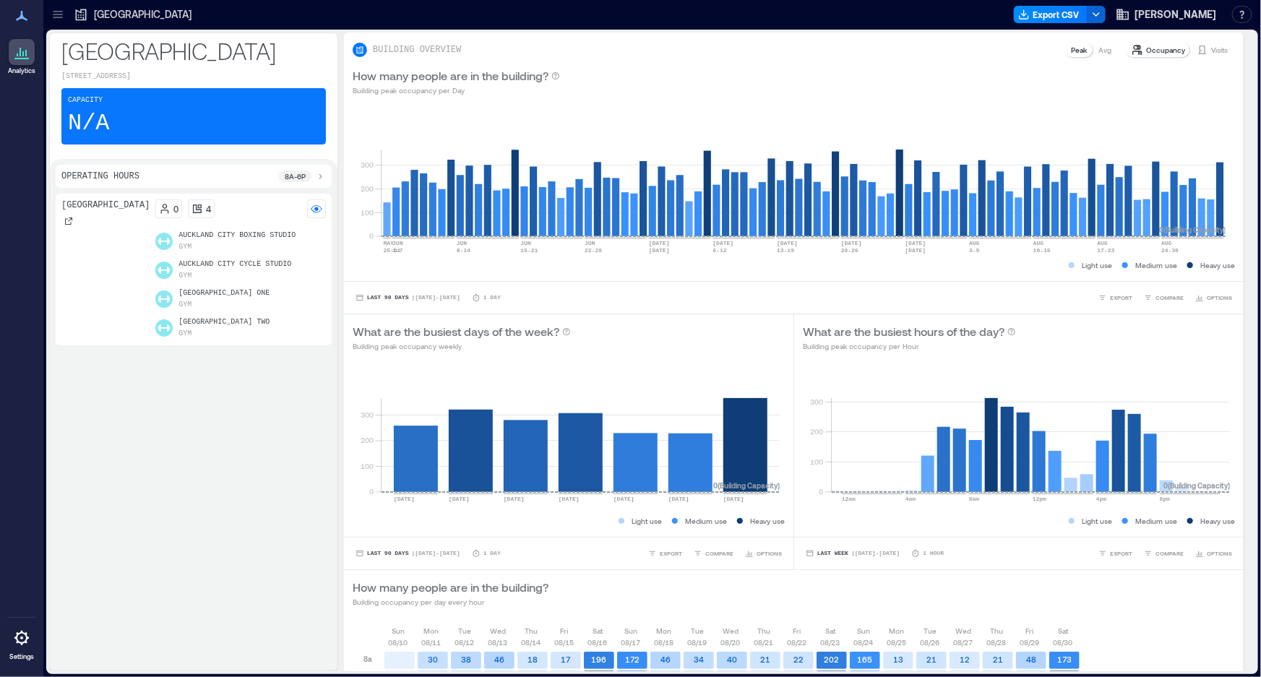
click at [60, 19] on icon at bounding box center [58, 14] width 14 height 14
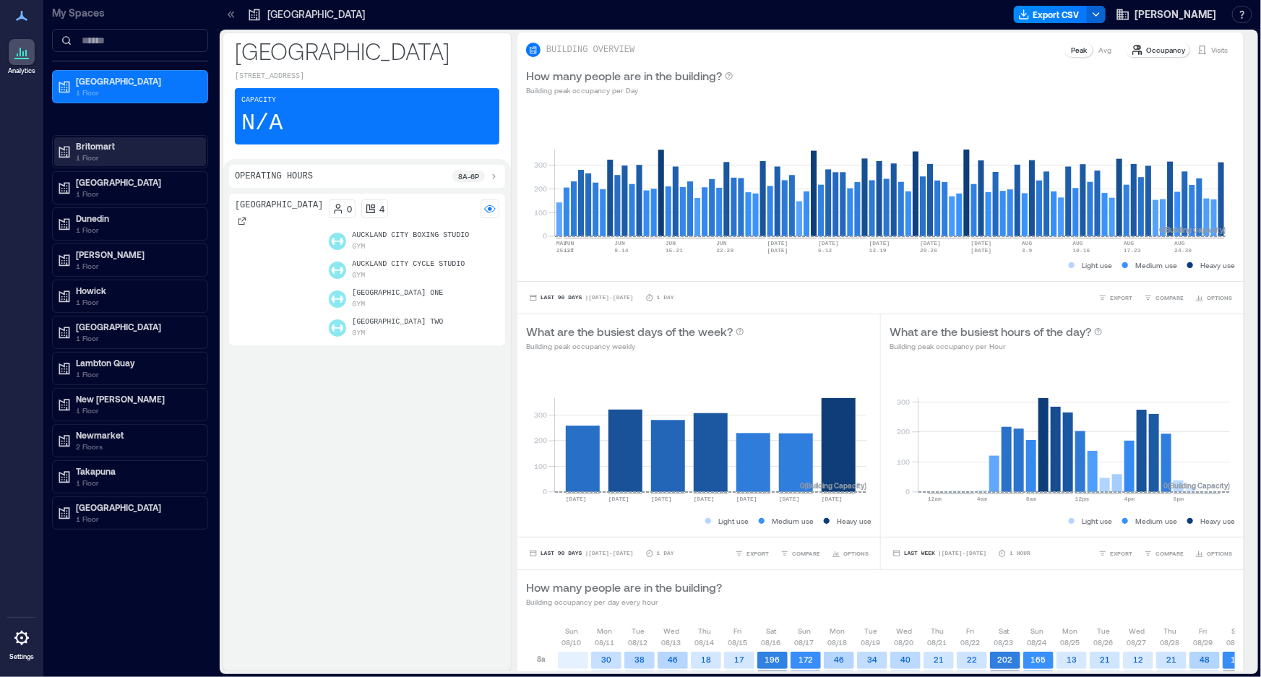
click at [87, 150] on p "Britomart" at bounding box center [136, 146] width 121 height 12
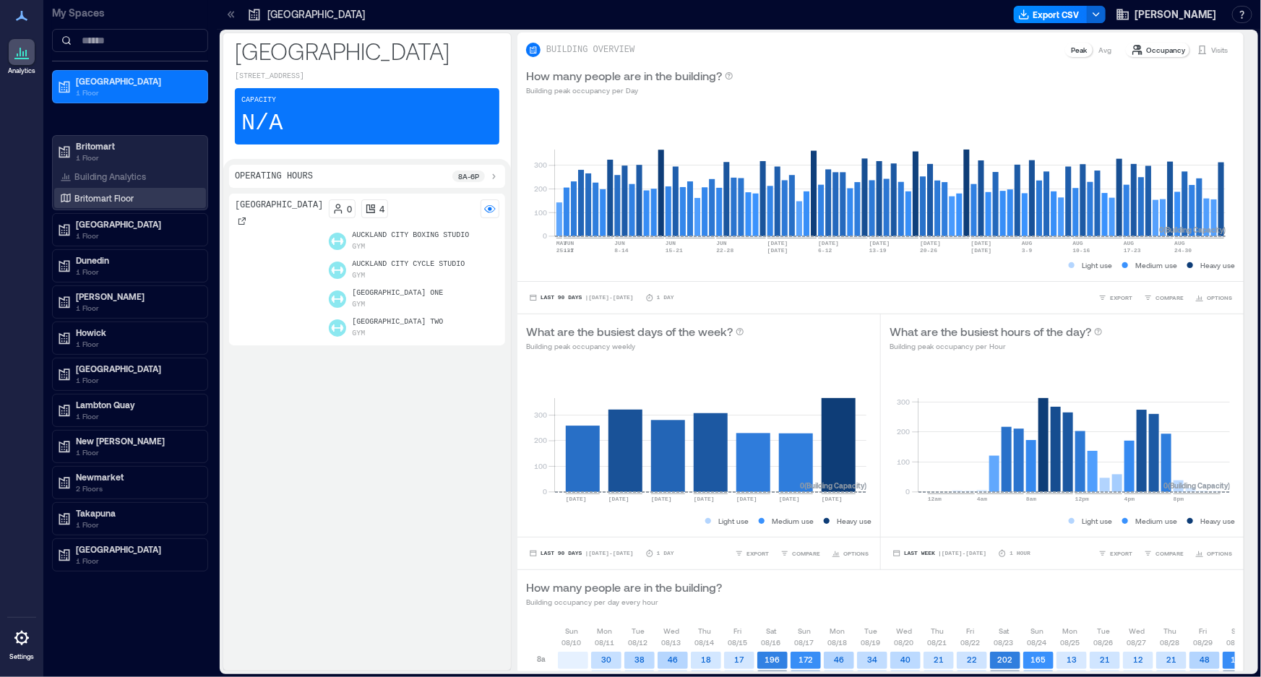
click at [107, 199] on p "Britomart Floor" at bounding box center [103, 198] width 59 height 12
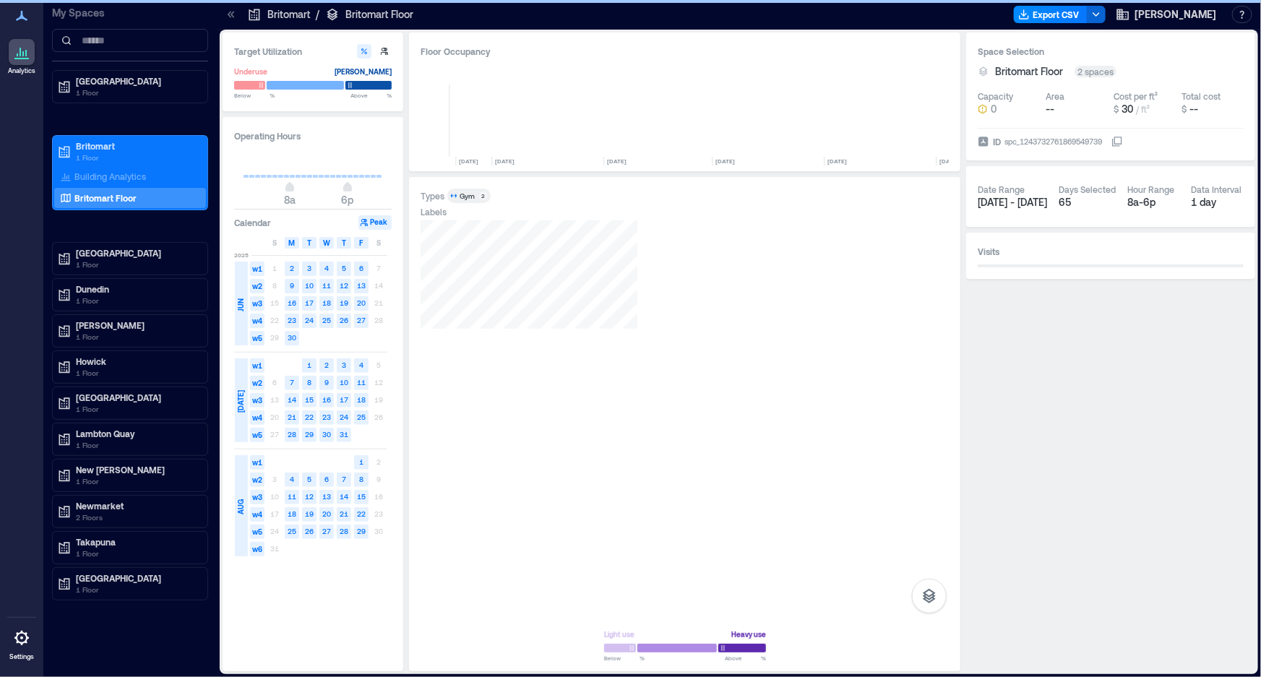
scroll to position [0, 7353]
click at [117, 166] on div "Building Analytics" at bounding box center [130, 176] width 152 height 20
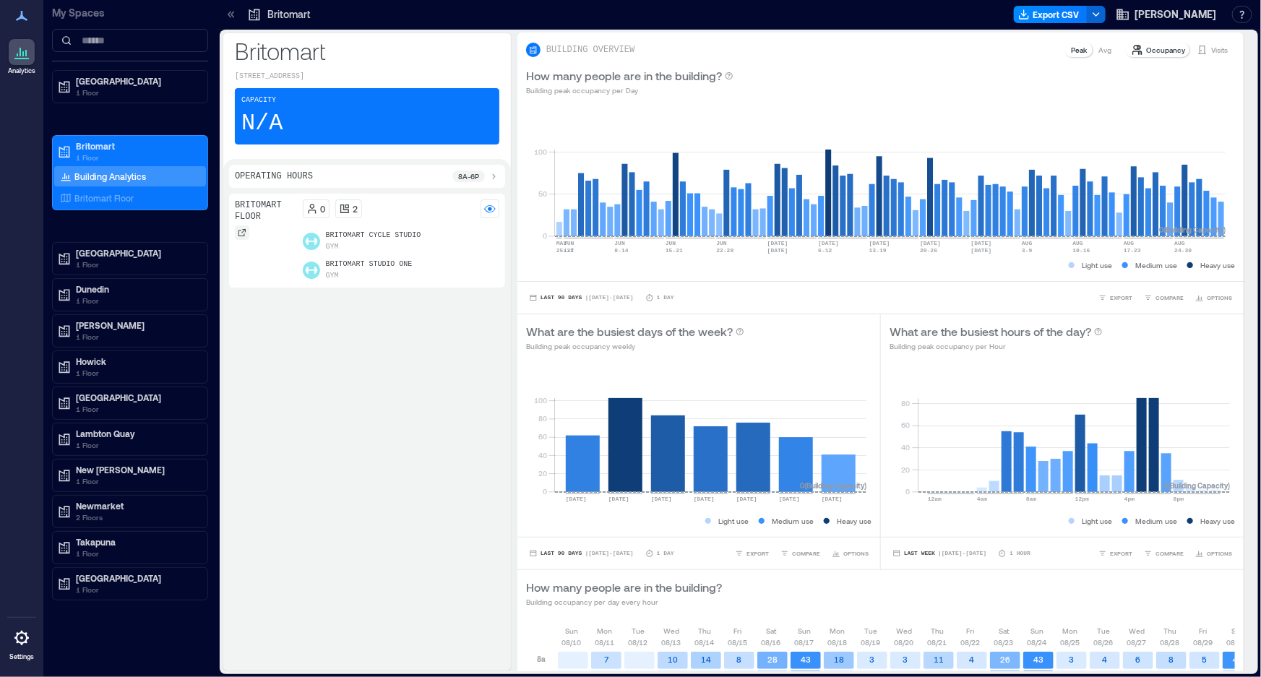
click at [245, 228] on icon at bounding box center [242, 232] width 9 height 9
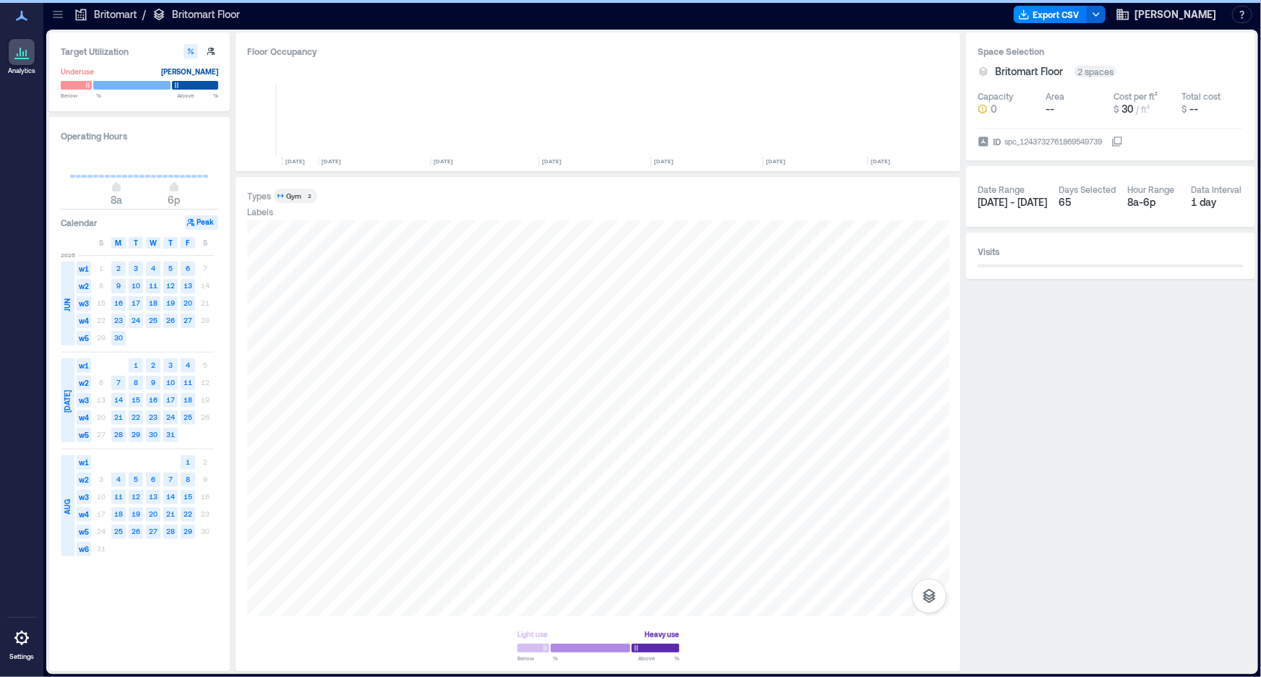
scroll to position [0, 7179]
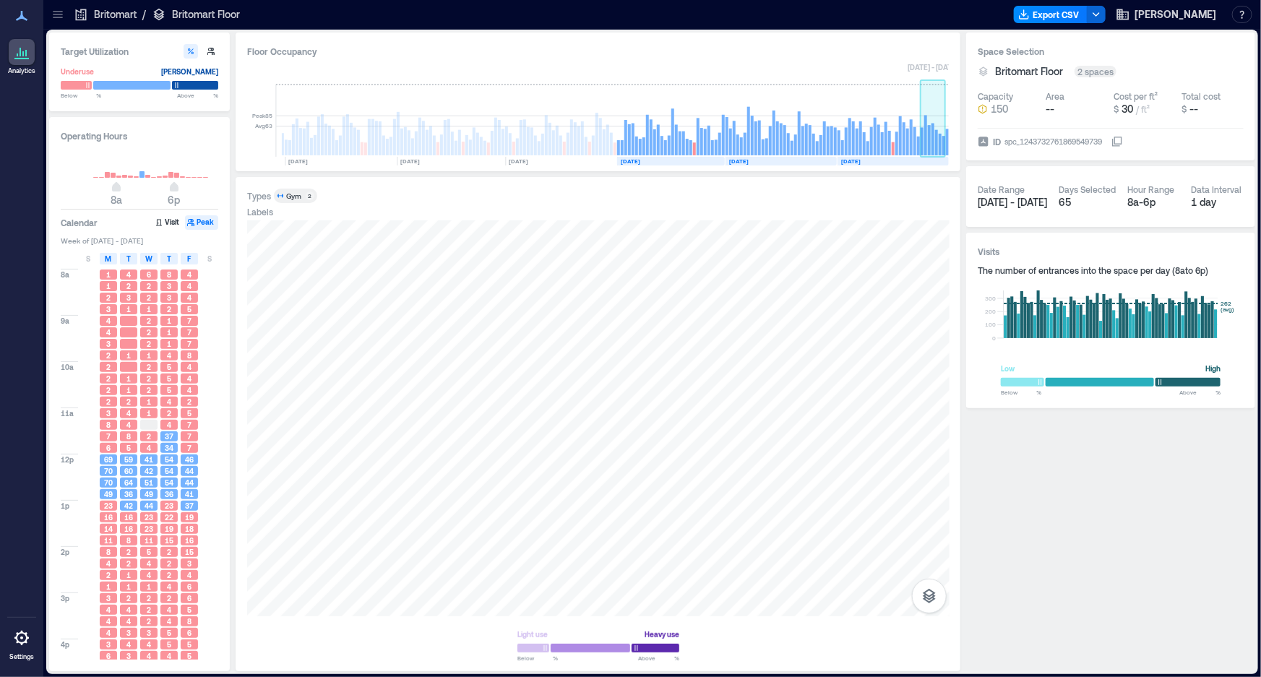
click at [931, 135] on rect at bounding box center [932, 140] width 3 height 32
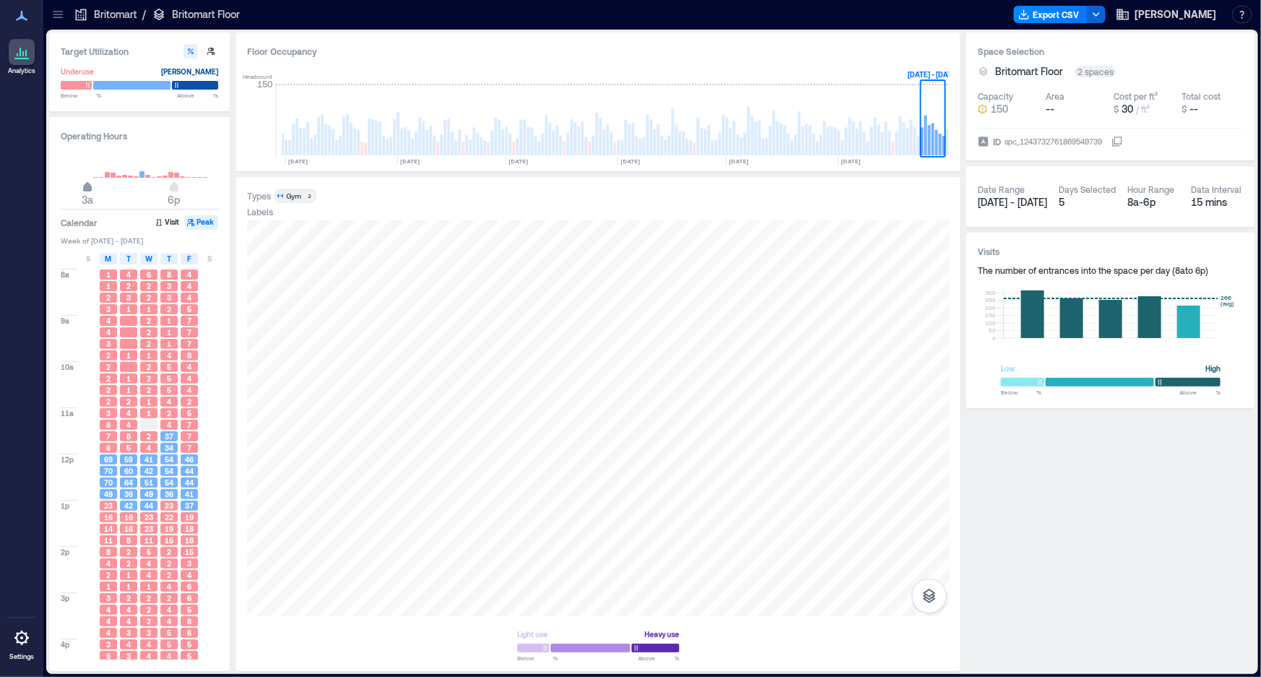
type input "*"
drag, startPoint x: 116, startPoint y: 189, endPoint x: 91, endPoint y: 207, distance: 30.9
click at [91, 191] on span "4a" at bounding box center [93, 189] width 9 height 6
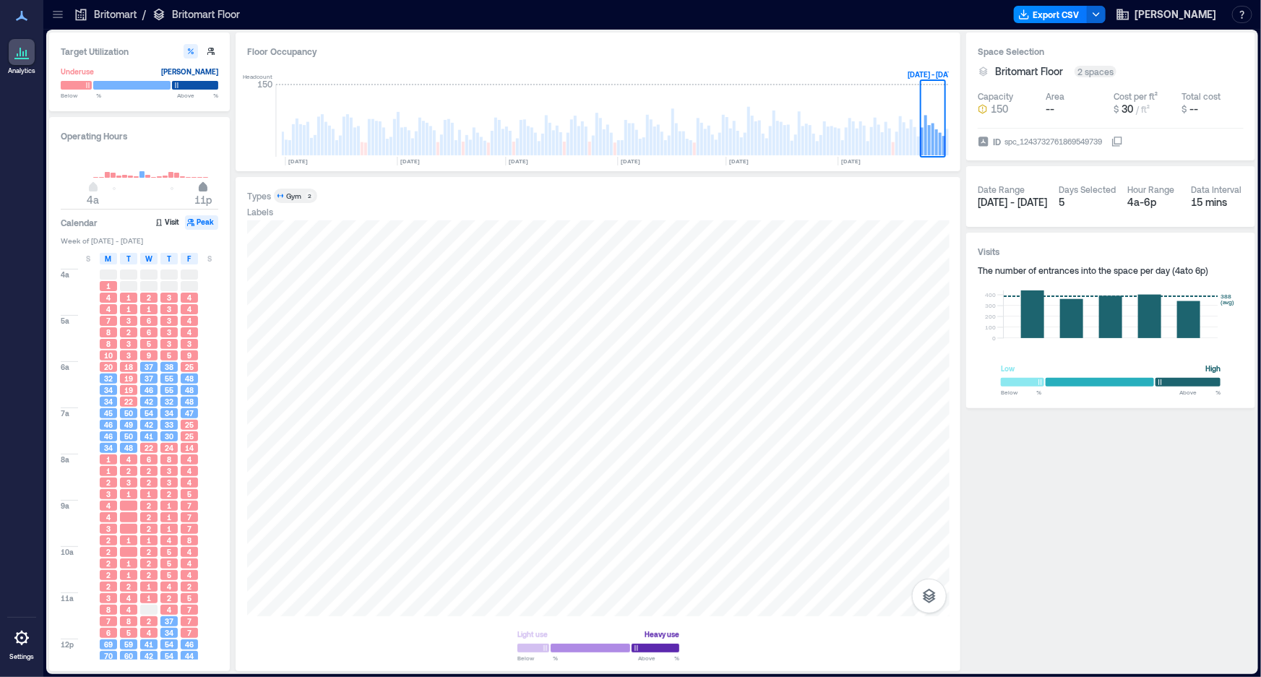
type input "**"
drag, startPoint x: 176, startPoint y: 191, endPoint x: 198, endPoint y: 210, distance: 28.8
click at [198, 191] on span "10p" at bounding box center [197, 189] width 9 height 6
click at [132, 264] on div "T" at bounding box center [128, 259] width 17 height 12
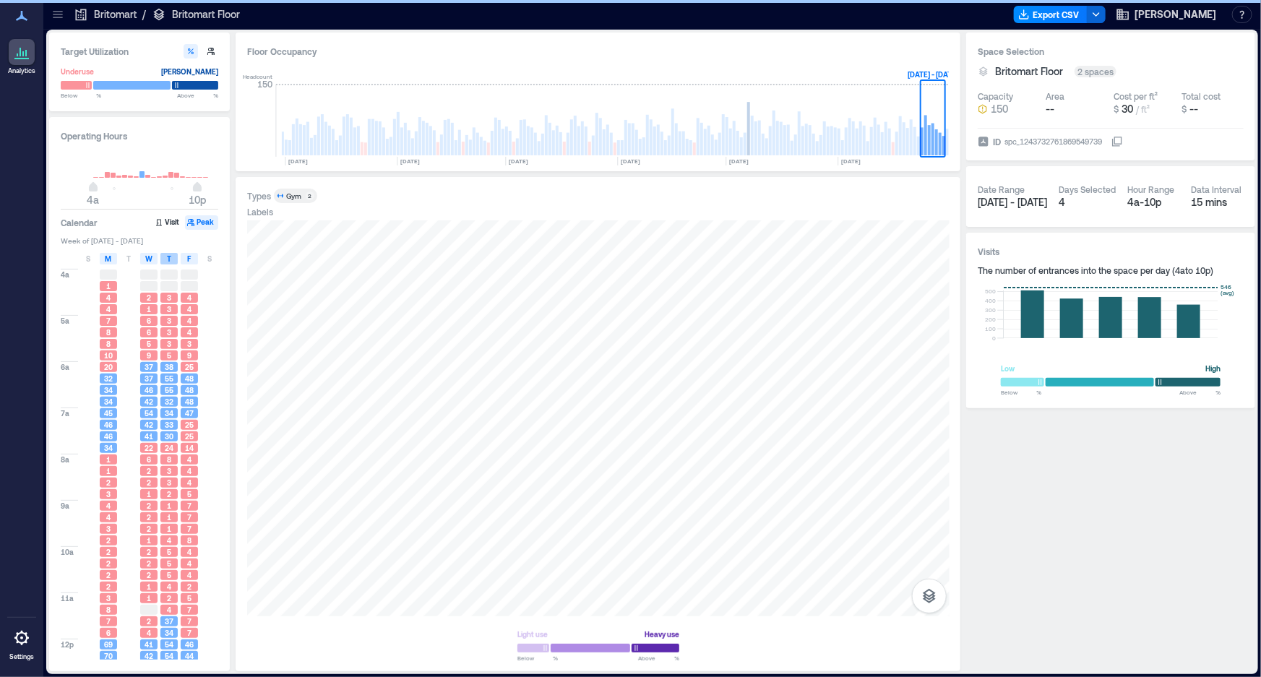
click at [151, 264] on span "W" at bounding box center [148, 259] width 7 height 12
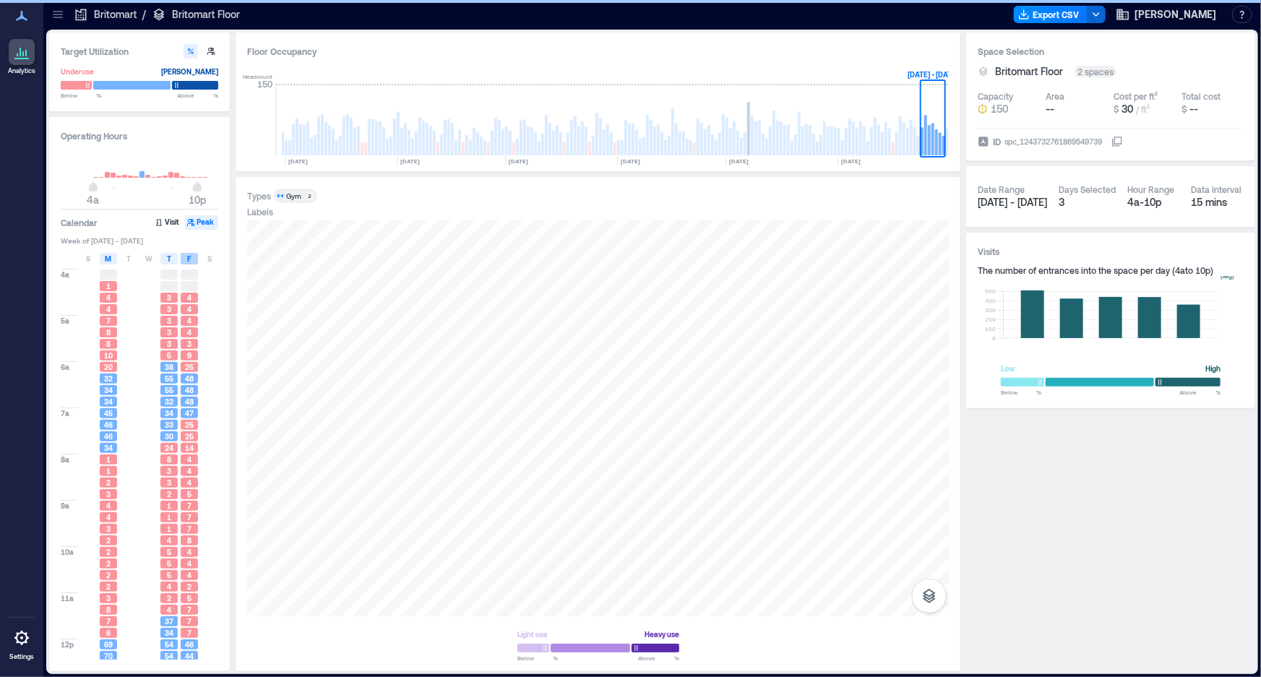
click at [175, 263] on div "T" at bounding box center [168, 259] width 17 height 12
click at [195, 262] on div "F" at bounding box center [189, 259] width 17 height 12
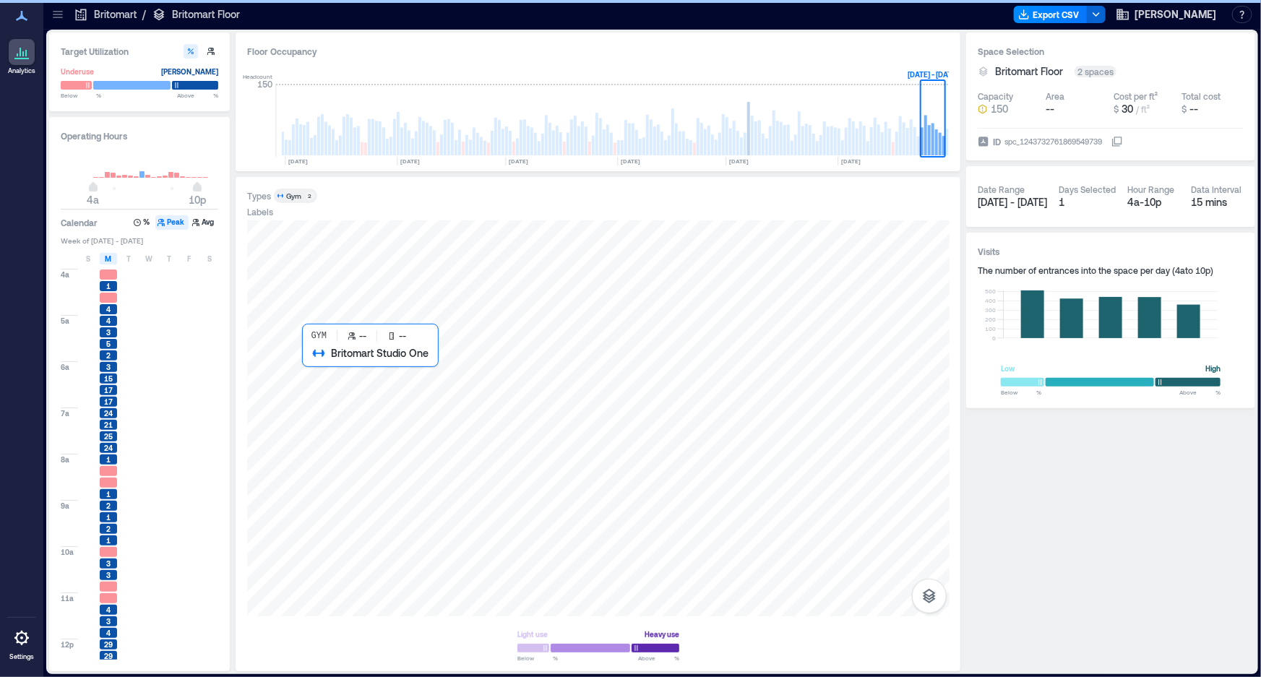
click at [448, 408] on div at bounding box center [598, 418] width 702 height 396
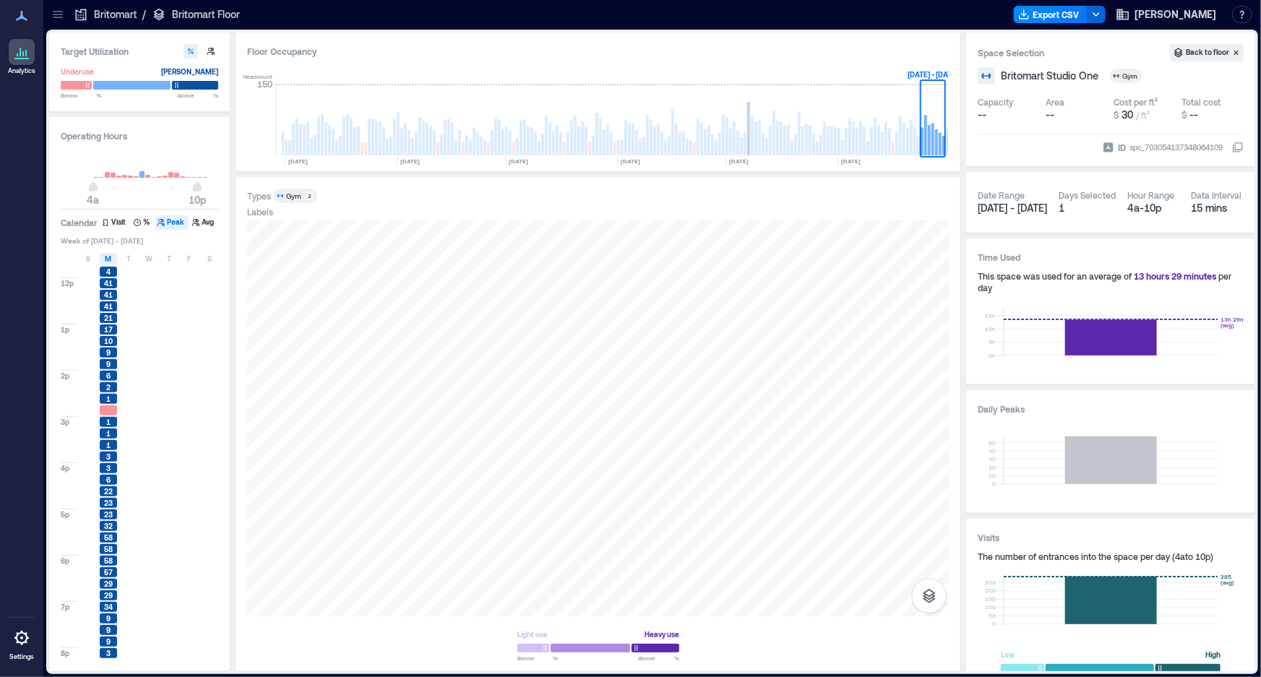
scroll to position [441, 0]
click at [109, 258] on span "M" at bounding box center [108, 259] width 7 height 12
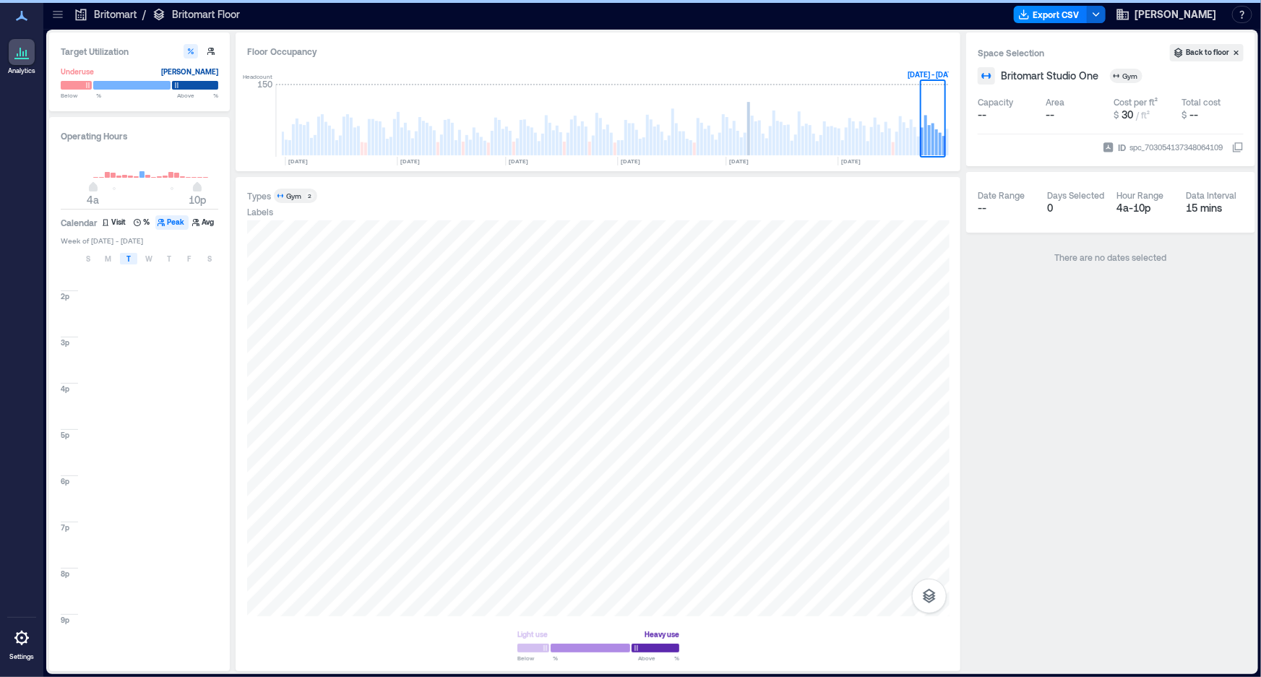
click at [134, 259] on div "T" at bounding box center [128, 259] width 17 height 12
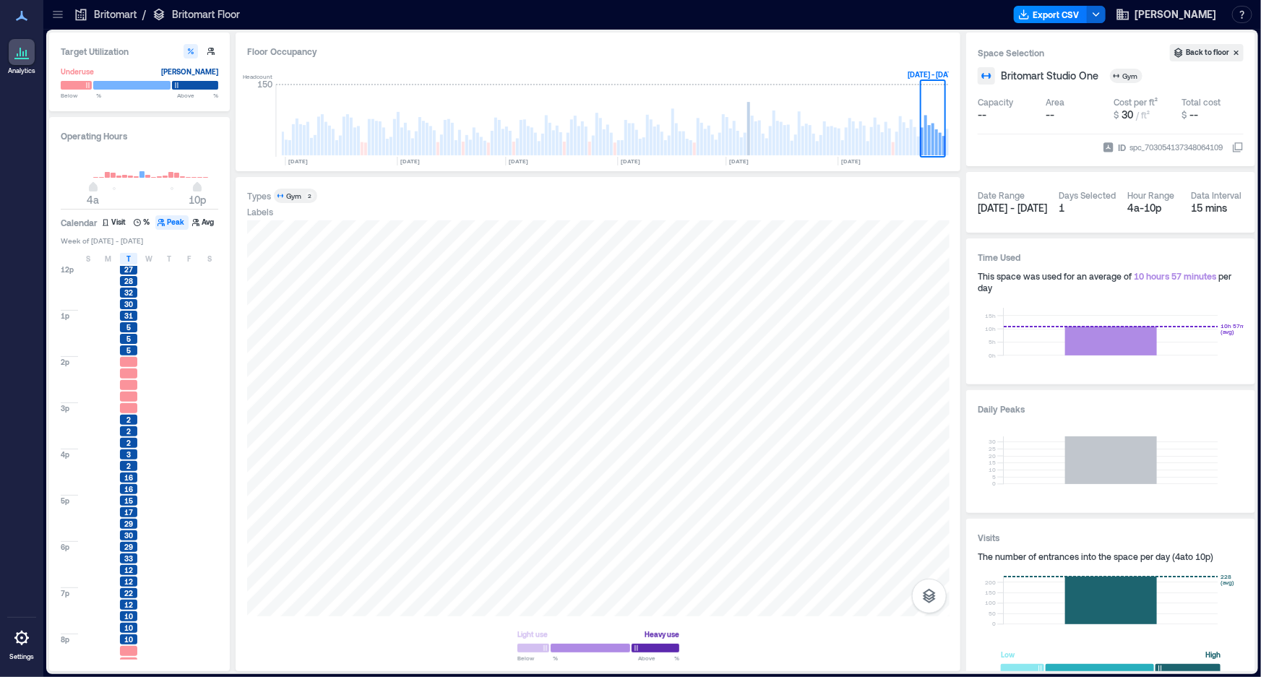
scroll to position [441, 0]
drag, startPoint x: 130, startPoint y: 266, endPoint x: 147, endPoint y: 265, distance: 17.4
click at [131, 266] on div "5" at bounding box center [128, 262] width 17 height 10
click at [134, 262] on div "T" at bounding box center [128, 259] width 17 height 12
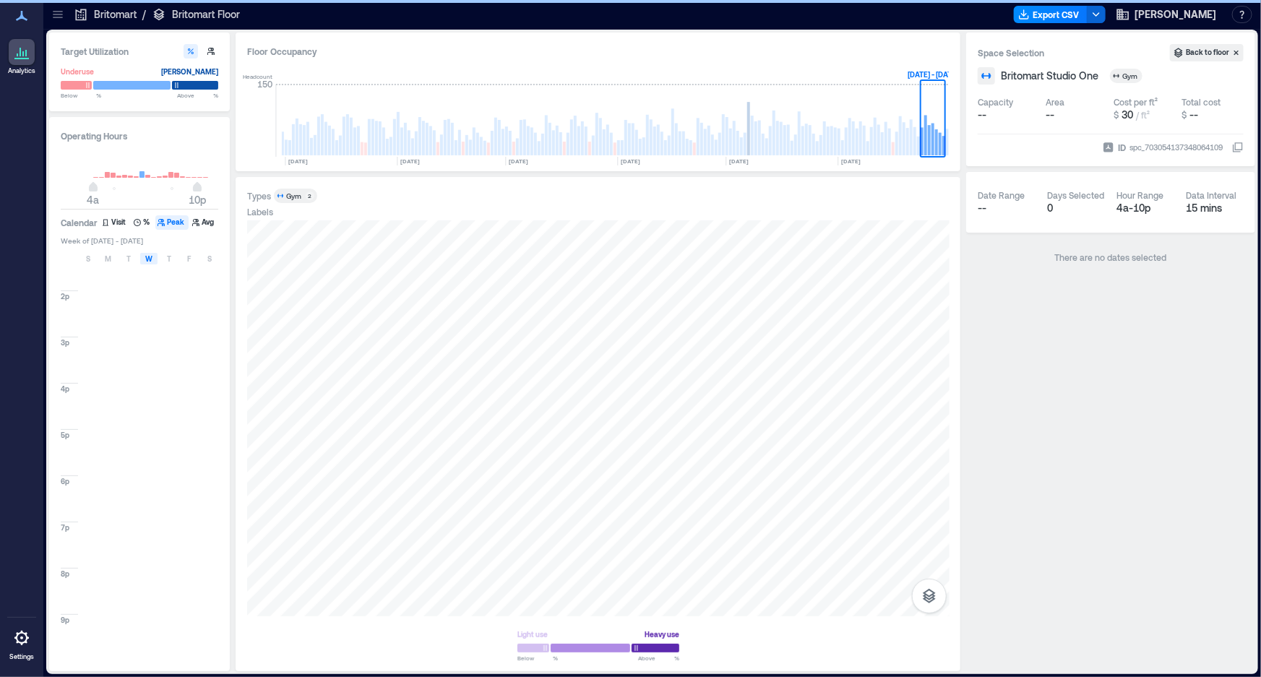
click at [155, 264] on div "W" at bounding box center [148, 259] width 17 height 12
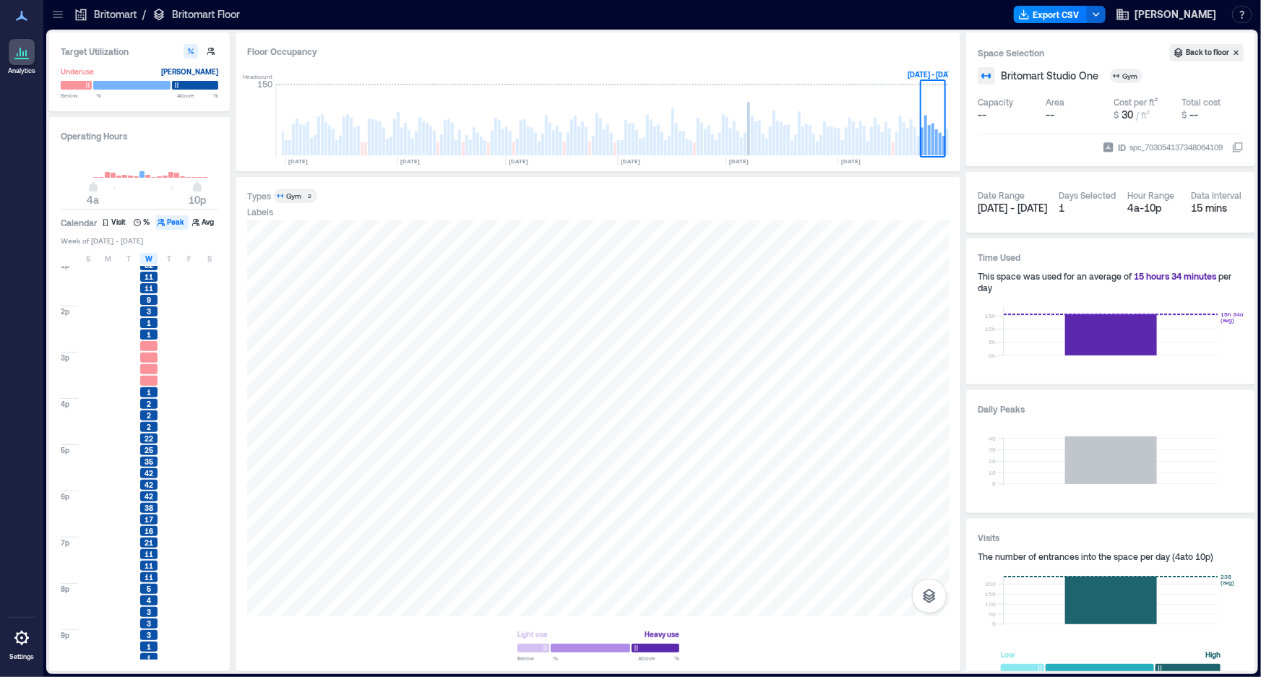
scroll to position [441, 0]
click at [151, 251] on div "Operating Hours 4a 10p Calendar Visit % Peak Avg Week of Aug 24 - 30, 2025 S M …" at bounding box center [139, 394] width 181 height 554
click at [147, 262] on span "W" at bounding box center [148, 259] width 7 height 12
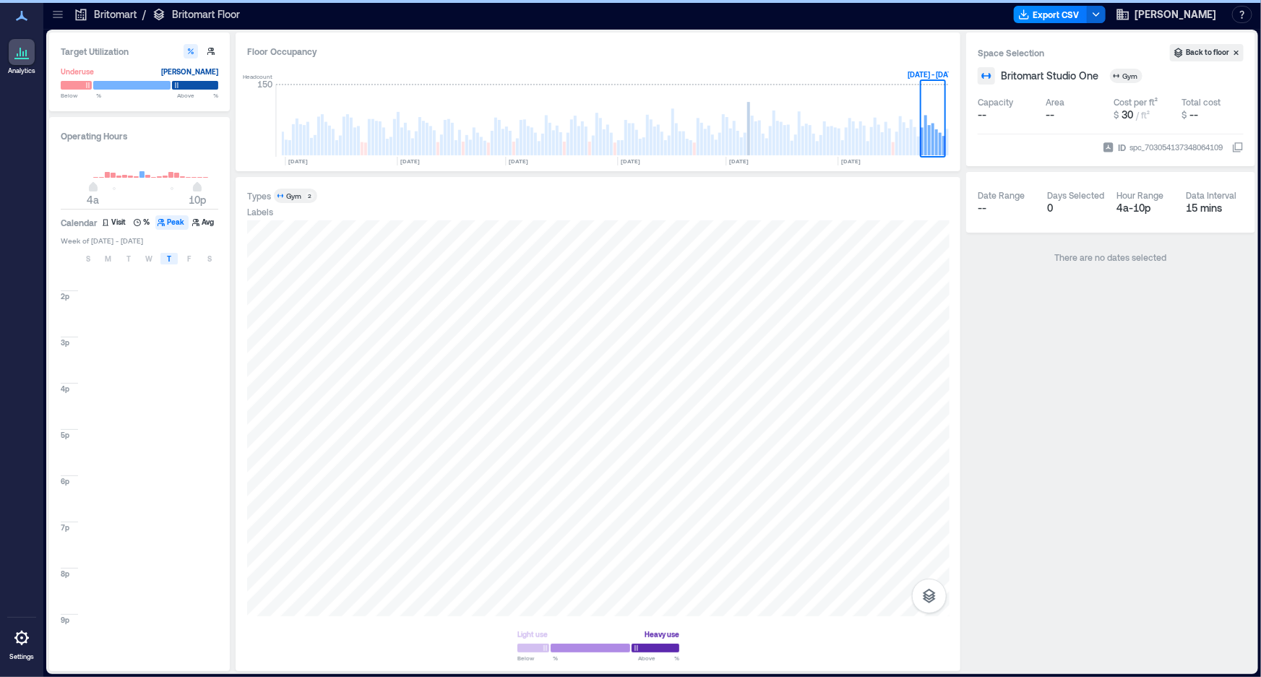
click at [171, 259] on span "T" at bounding box center [169, 259] width 4 height 12
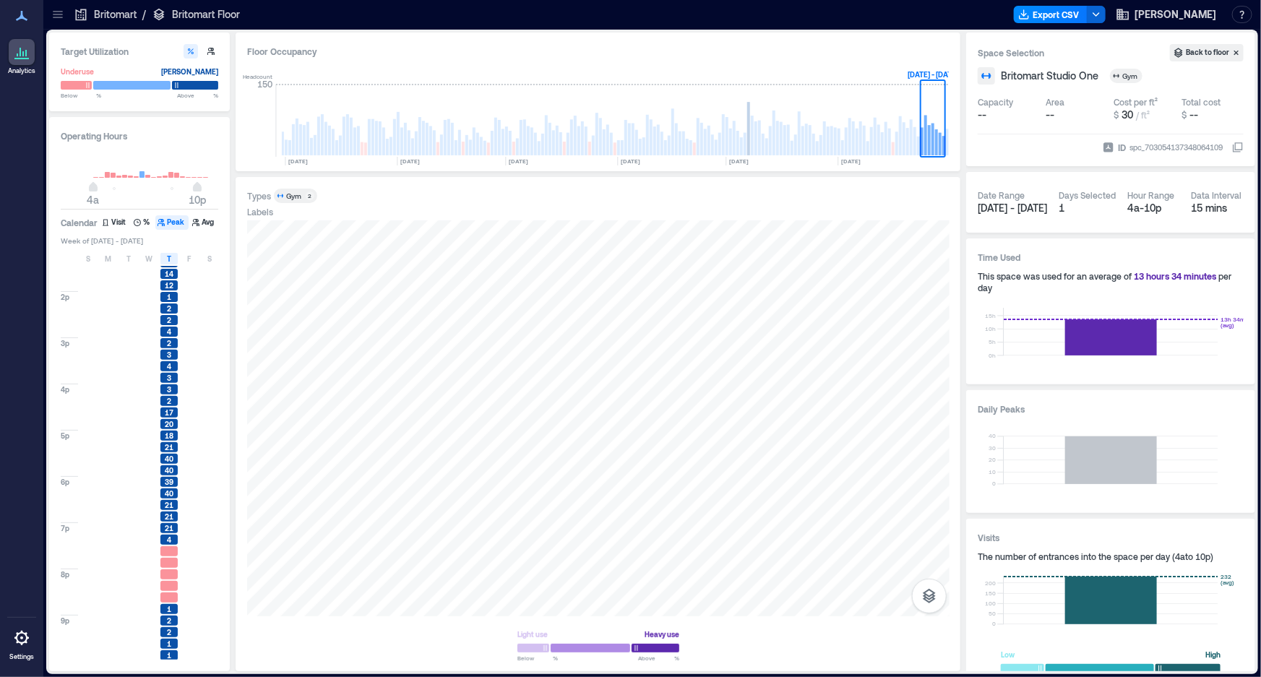
scroll to position [441, 0]
click at [167, 257] on span "T" at bounding box center [169, 259] width 4 height 12
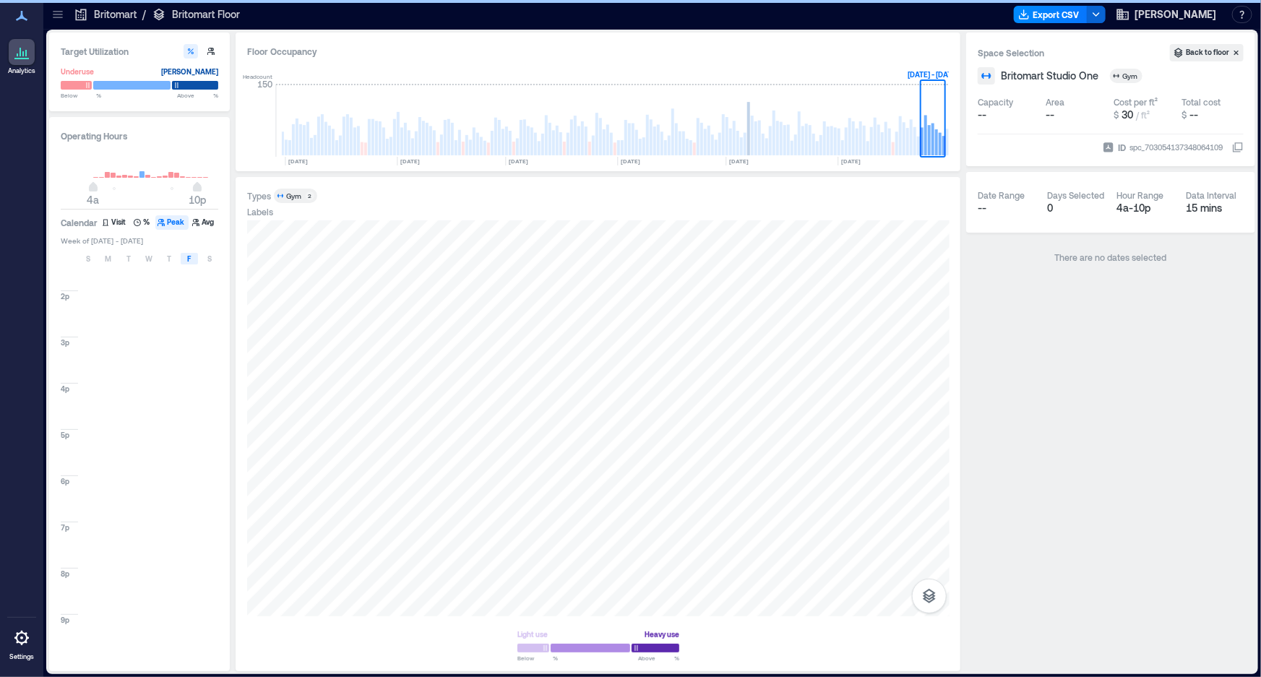
click at [189, 257] on span "F" at bounding box center [190, 259] width 4 height 12
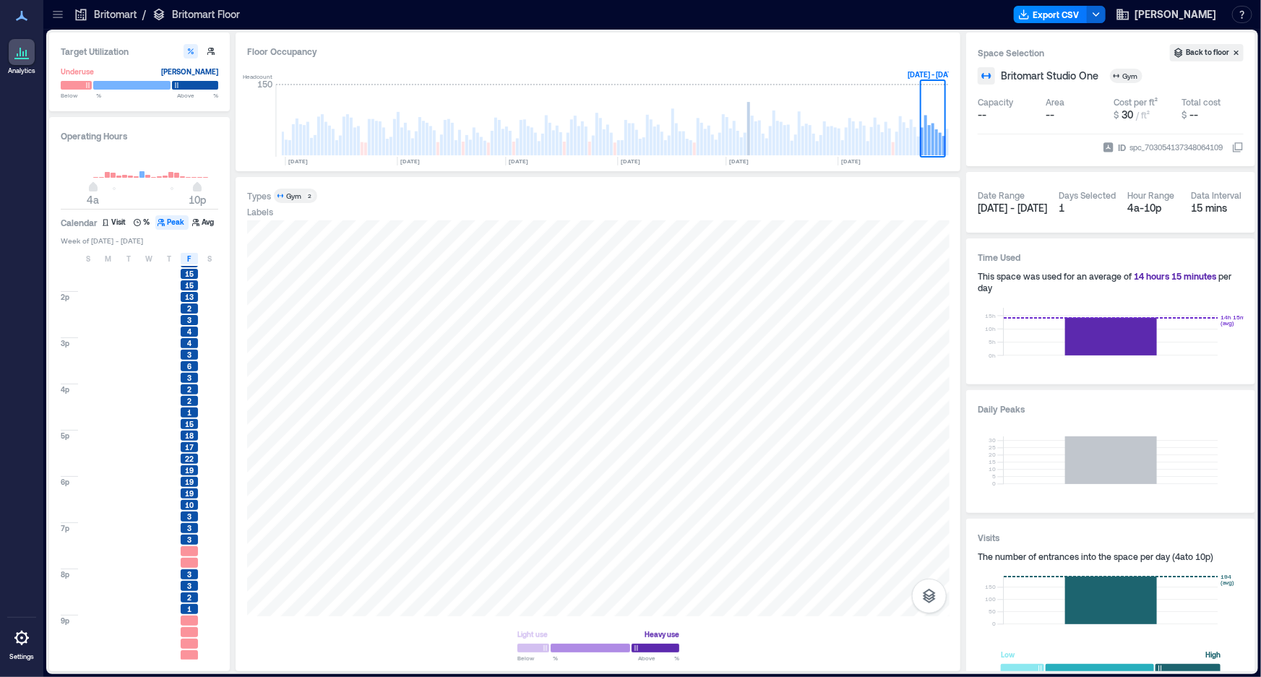
scroll to position [441, 0]
click at [191, 256] on div "F" at bounding box center [189, 259] width 17 height 12
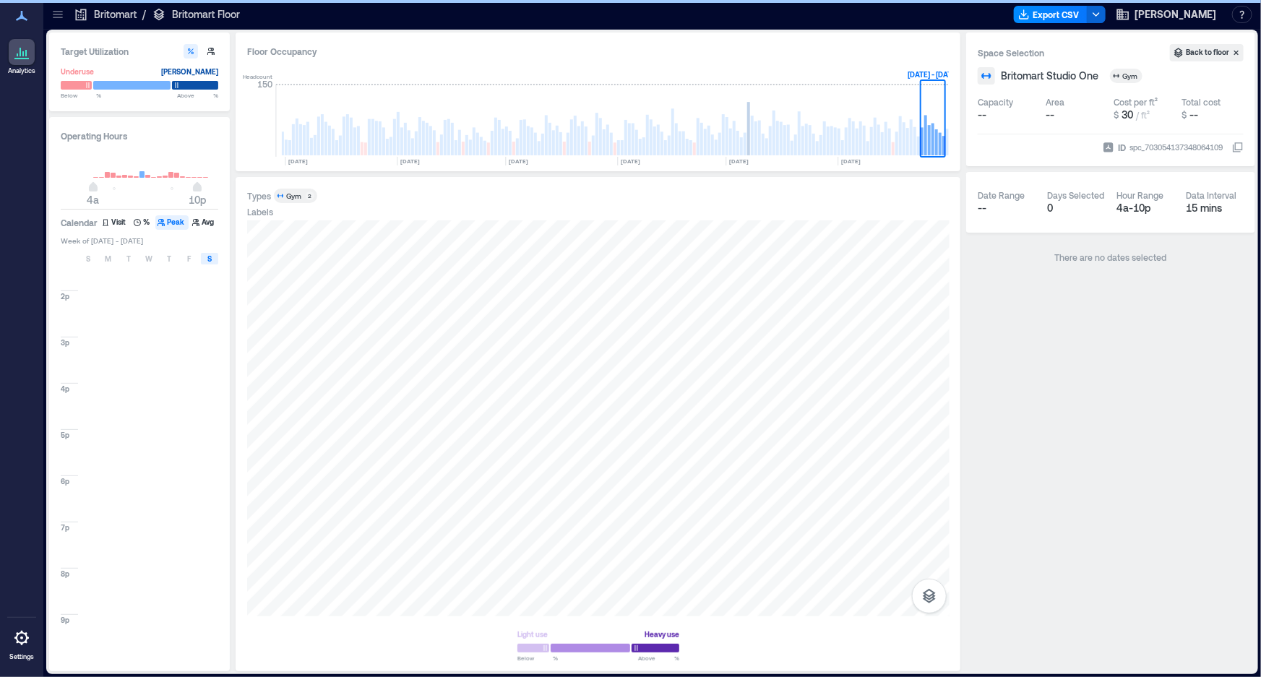
click at [204, 254] on div "S" at bounding box center [209, 259] width 17 height 12
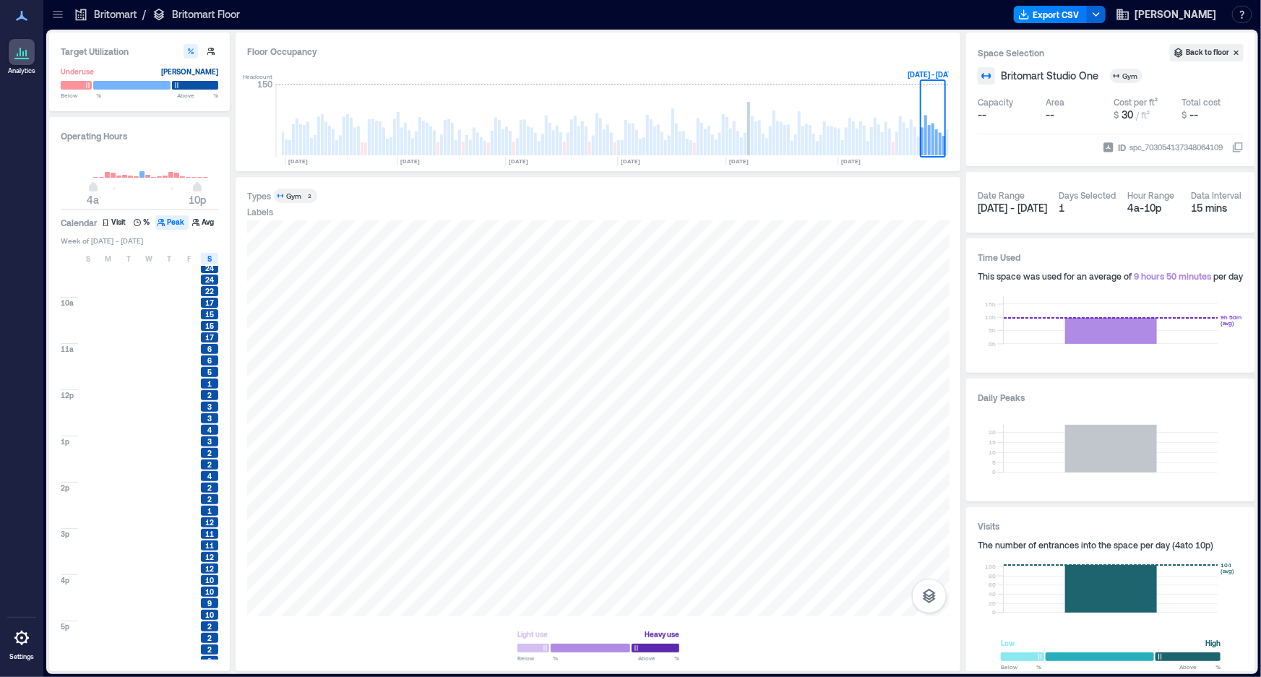
scroll to position [328, 0]
click at [946, 142] on rect at bounding box center [947, 142] width 3 height 27
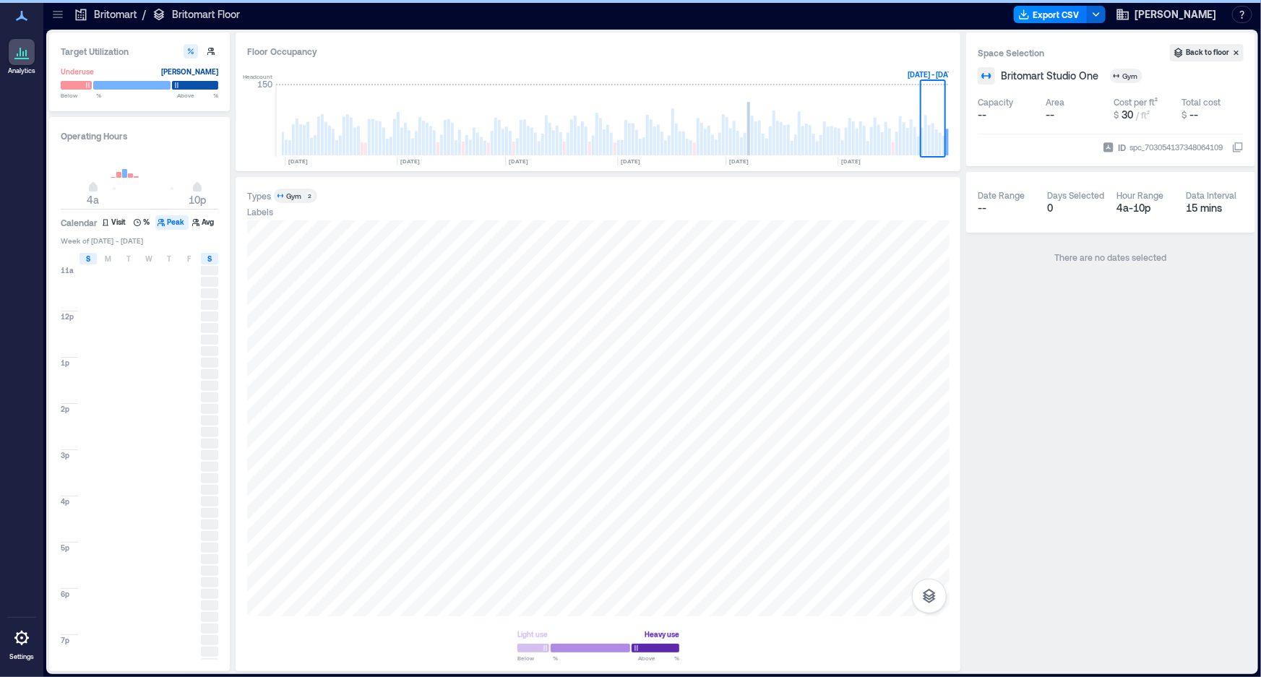
click at [90, 257] on span "S" at bounding box center [88, 259] width 4 height 12
click at [208, 257] on span "S" at bounding box center [209, 259] width 4 height 12
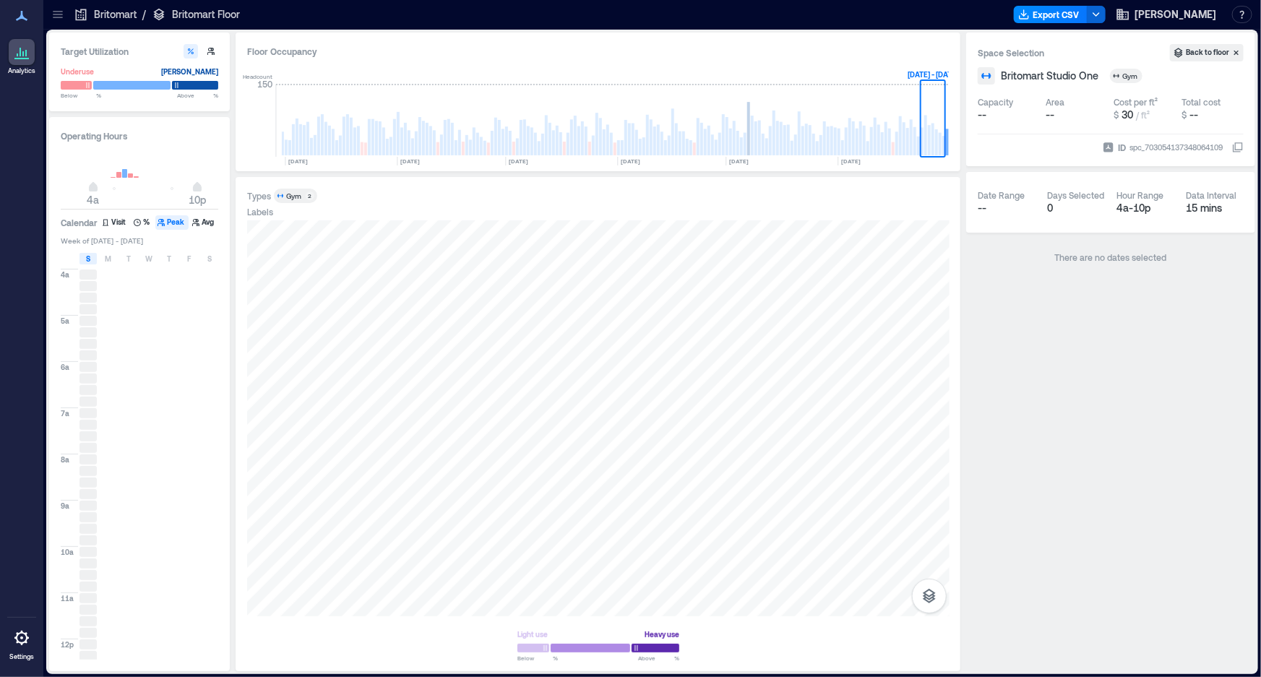
scroll to position [441, 0]
click at [947, 145] on rect at bounding box center [947, 142] width 3 height 27
click at [939, 144] on rect at bounding box center [940, 144] width 3 height 22
click at [830, 451] on div at bounding box center [598, 418] width 702 height 396
click at [92, 257] on div "S" at bounding box center [87, 259] width 17 height 12
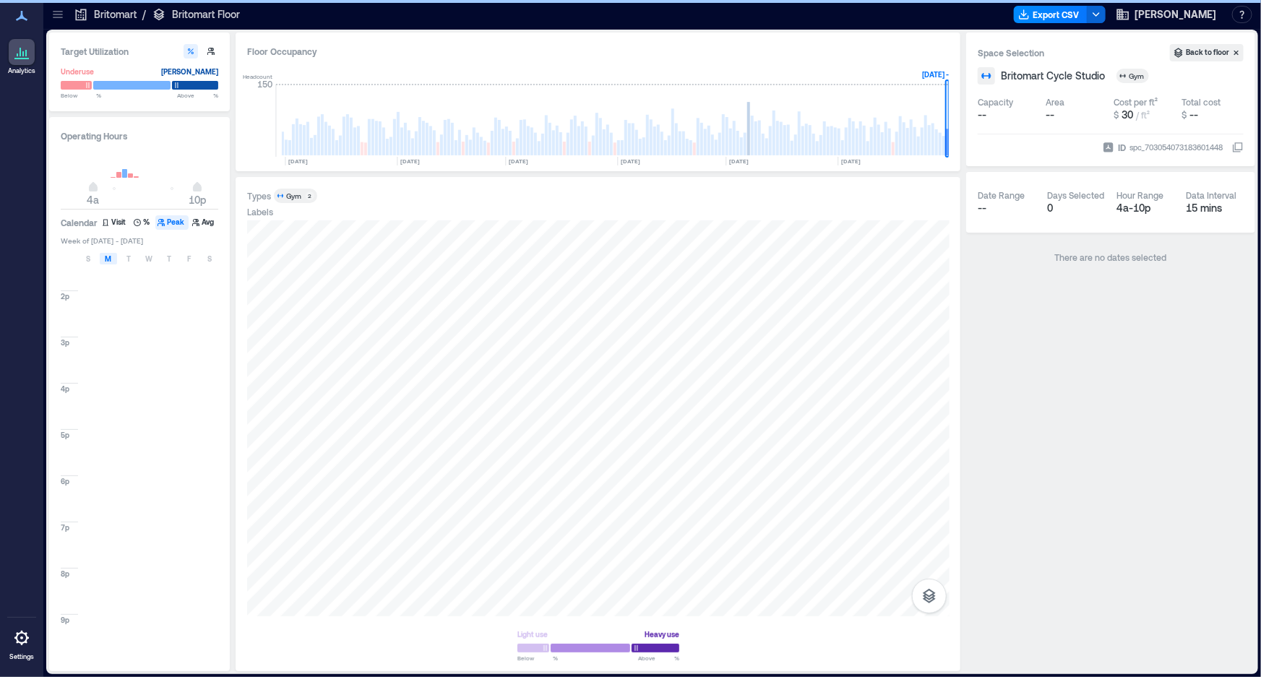
click at [108, 257] on span "M" at bounding box center [108, 259] width 7 height 12
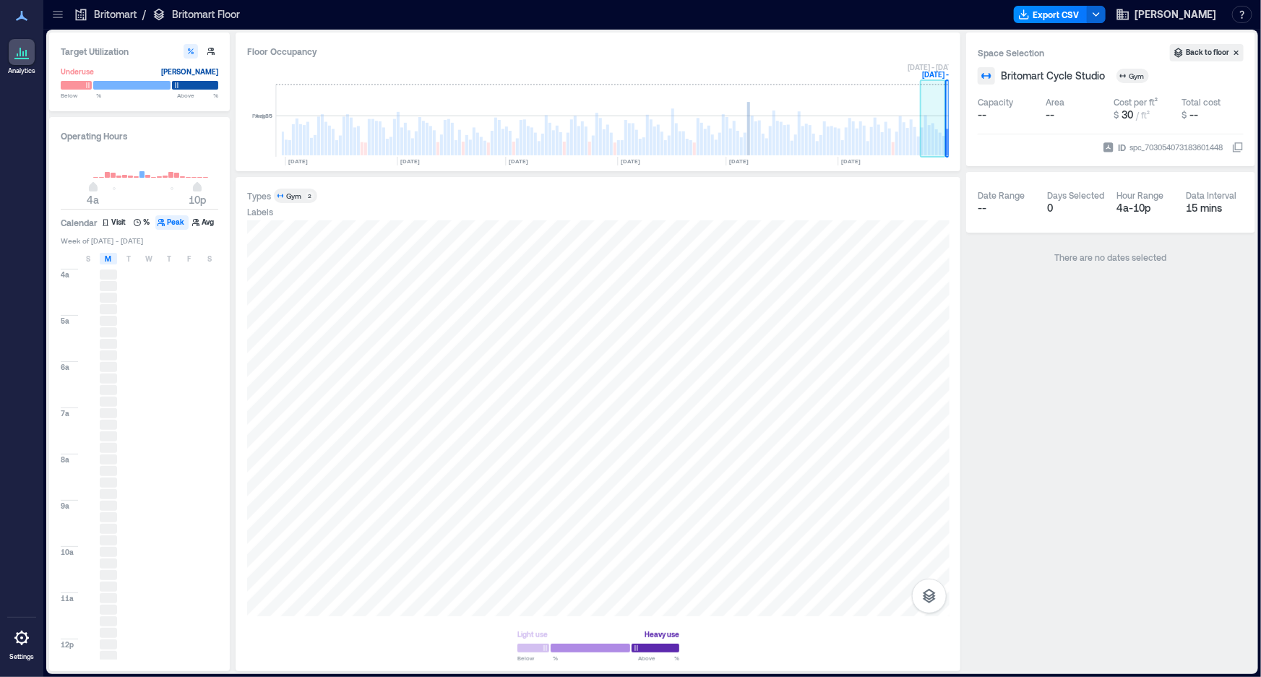
click at [935, 147] on rect at bounding box center [936, 142] width 3 height 26
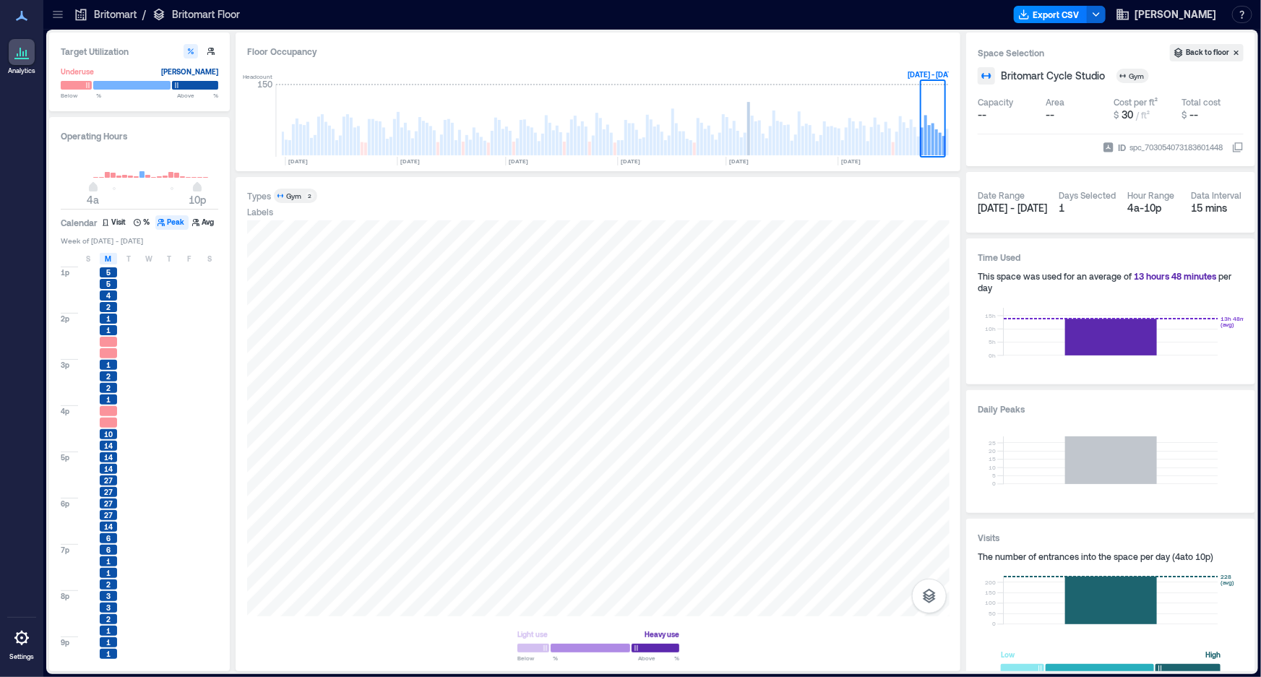
scroll to position [441, 0]
click at [106, 257] on span "M" at bounding box center [108, 259] width 7 height 12
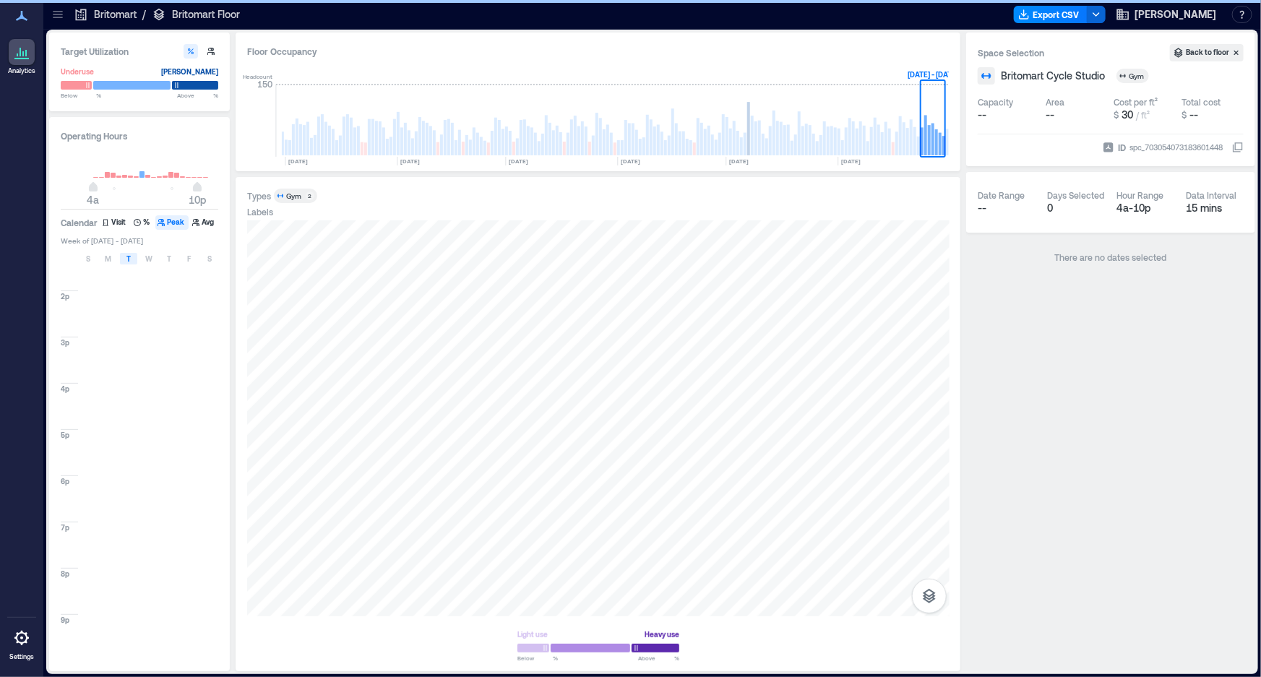
click at [132, 257] on div "T" at bounding box center [128, 259] width 17 height 12
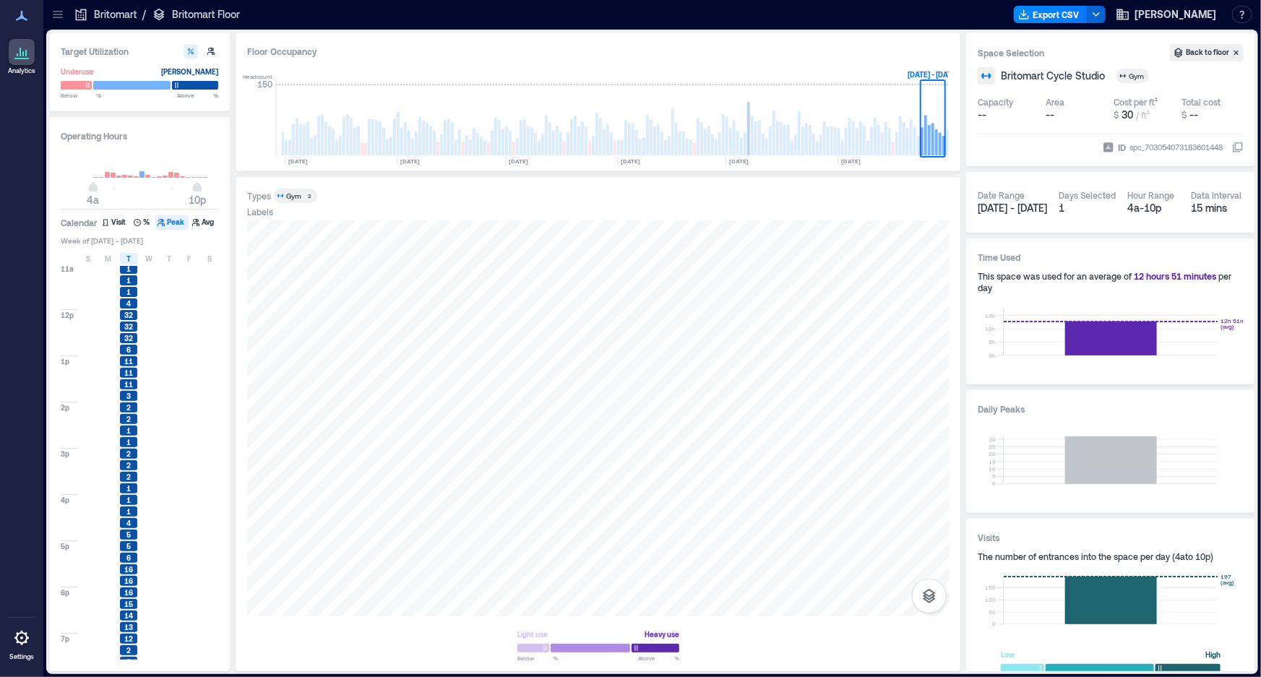
scroll to position [441, 0]
click at [133, 257] on div "T" at bounding box center [128, 259] width 17 height 12
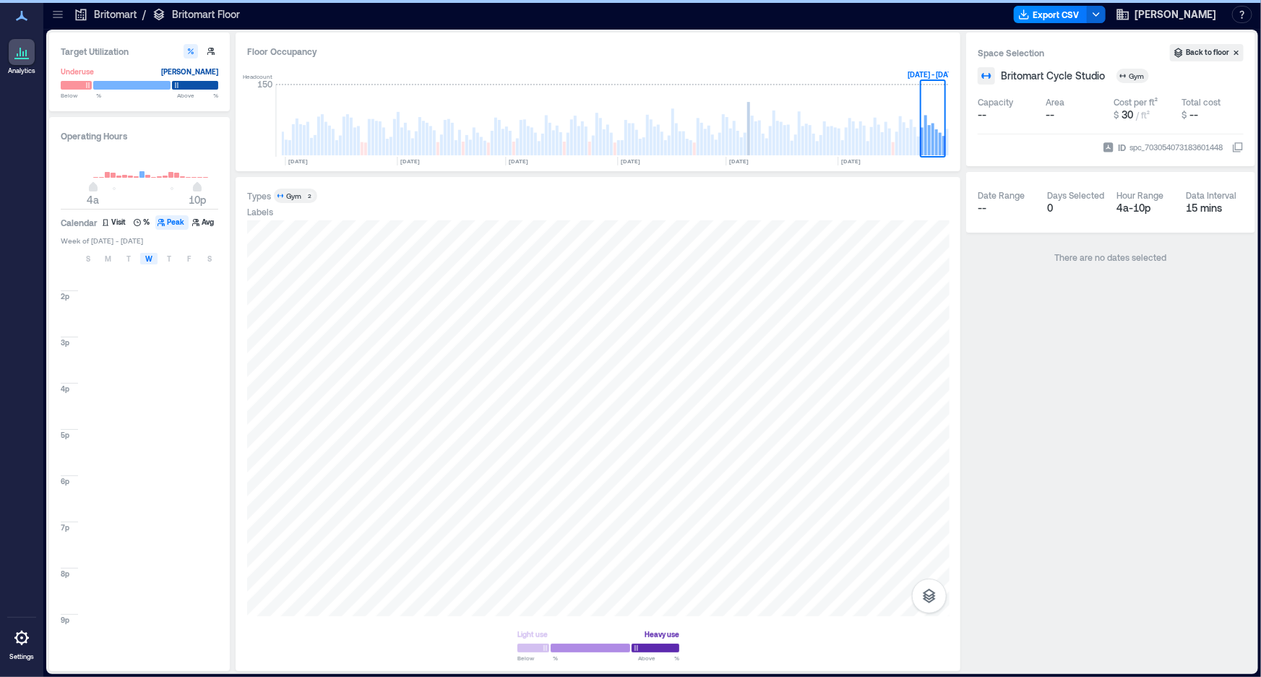
click at [145, 257] on span "W" at bounding box center [148, 259] width 7 height 12
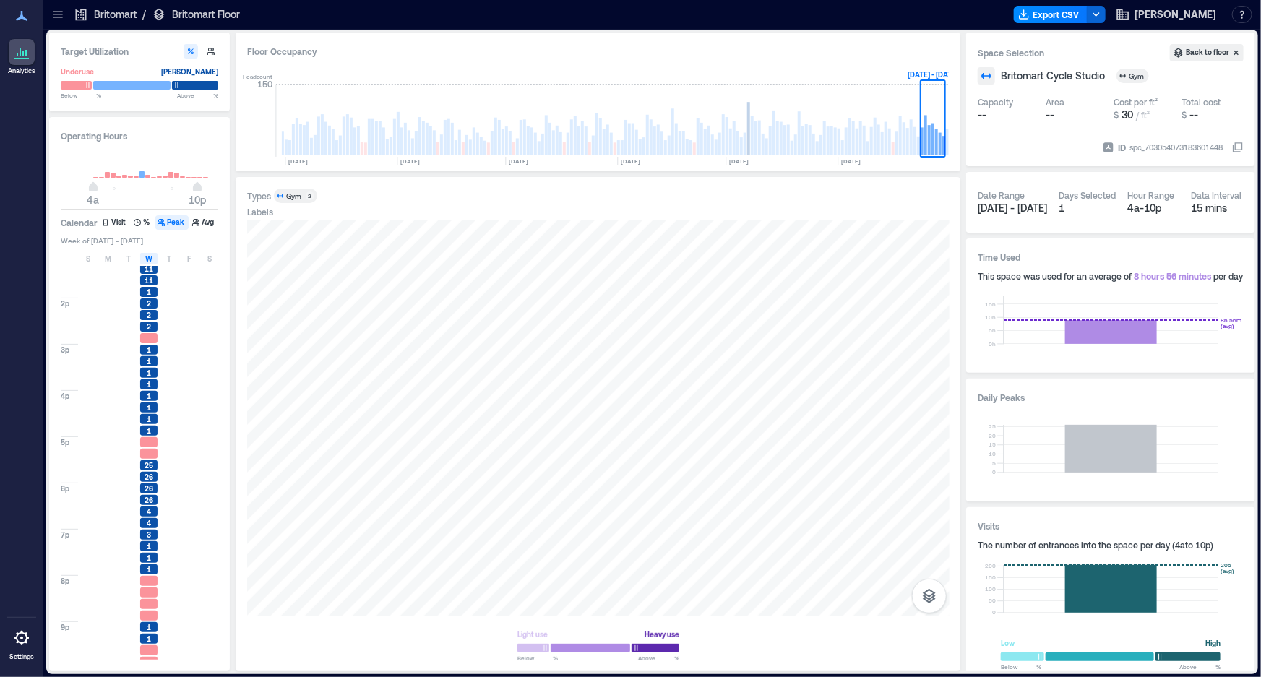
scroll to position [441, 0]
click at [149, 255] on span "W" at bounding box center [148, 259] width 7 height 12
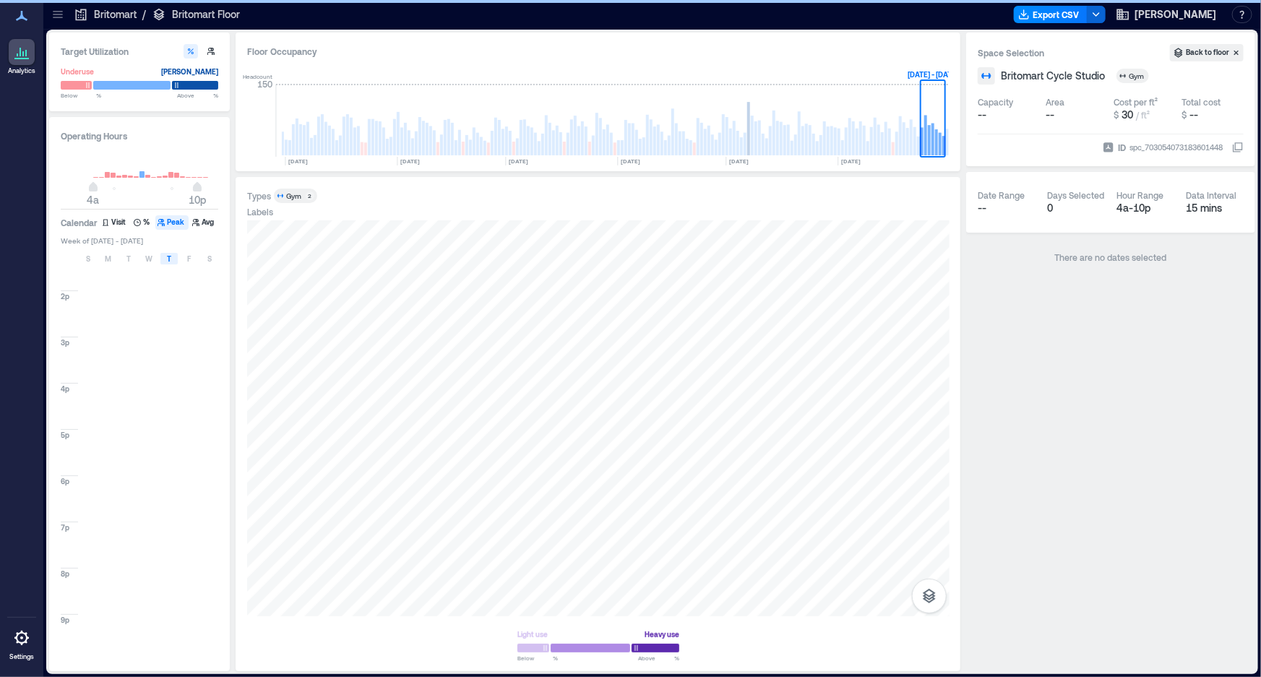
click at [174, 256] on div "T" at bounding box center [168, 259] width 17 height 12
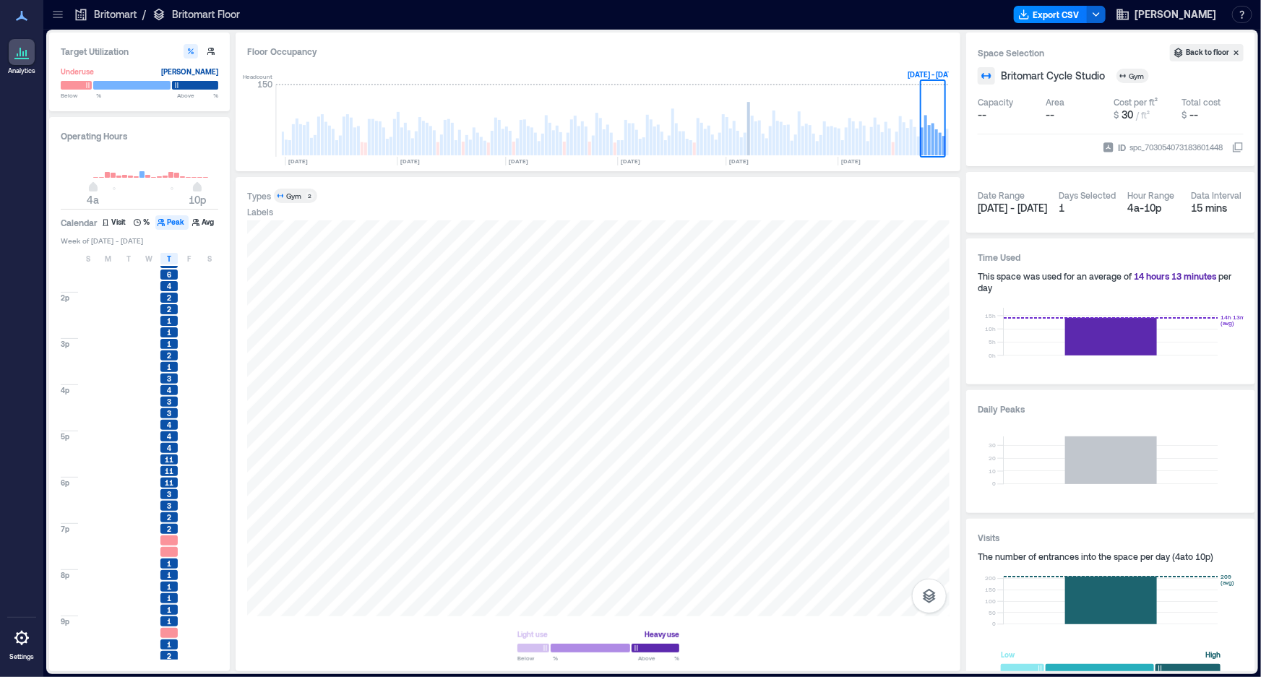
scroll to position [441, 0]
click at [165, 257] on div "T" at bounding box center [168, 259] width 17 height 12
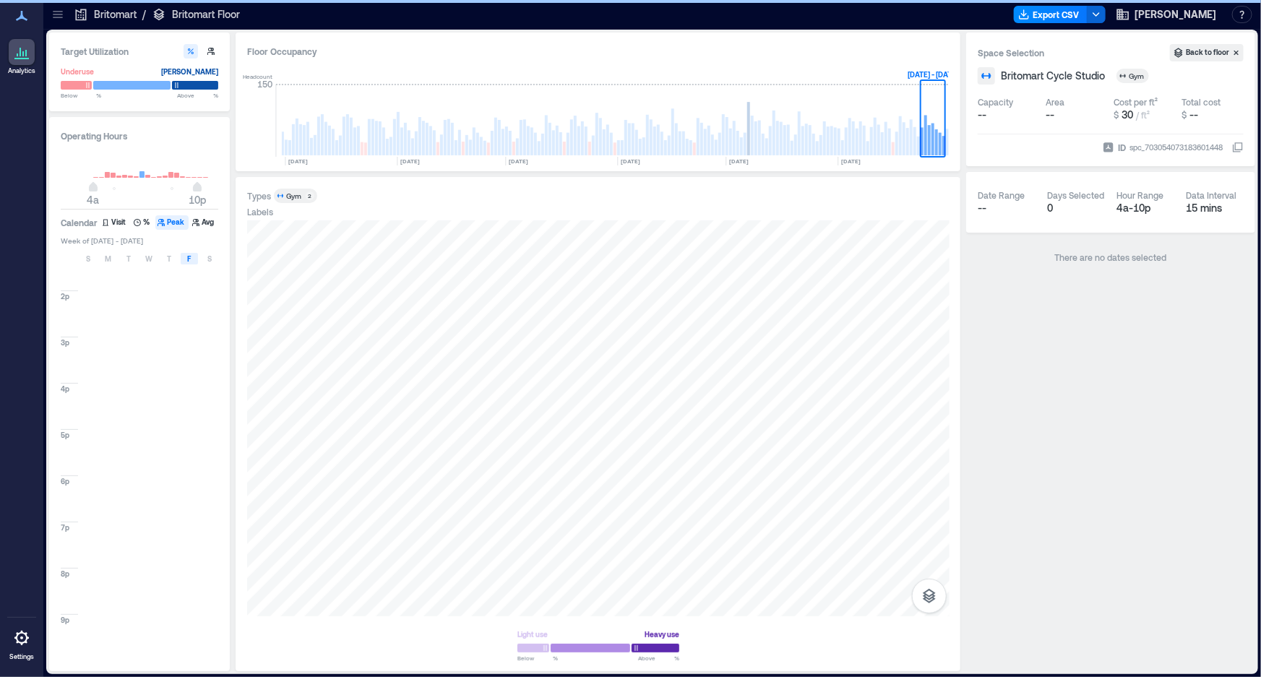
click at [194, 254] on div "F" at bounding box center [189, 259] width 17 height 12
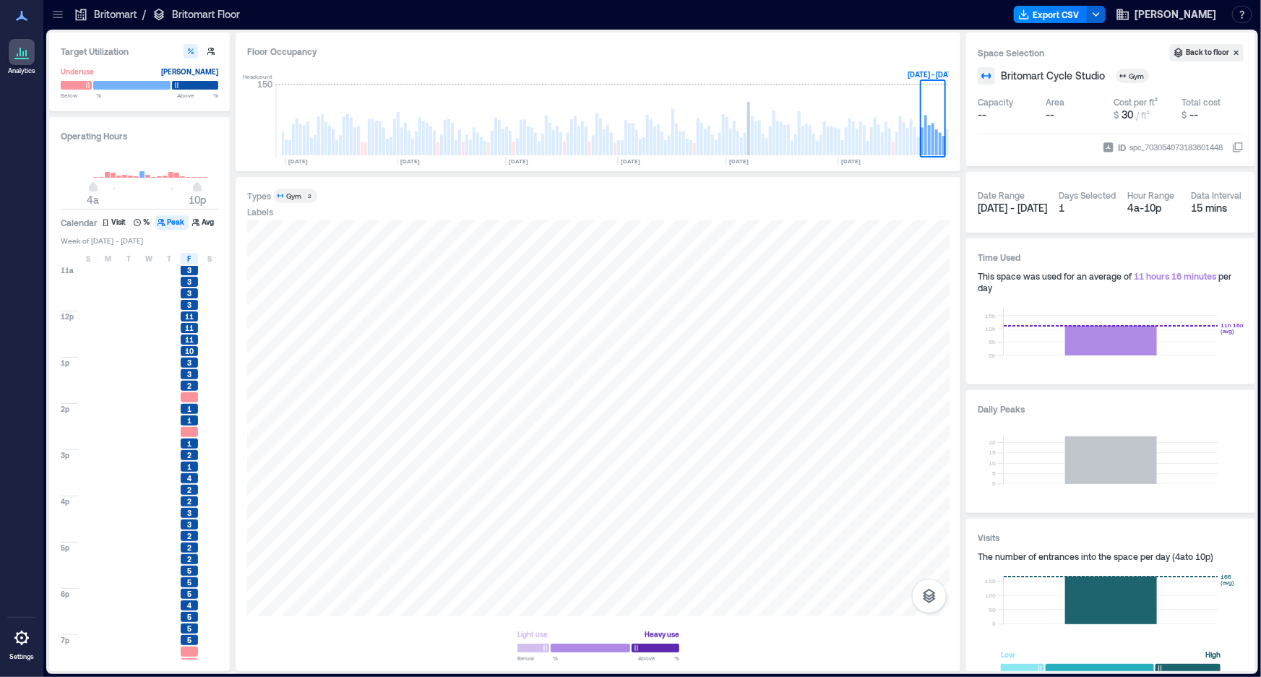
scroll to position [441, 0]
click at [189, 258] on span "F" at bounding box center [190, 259] width 4 height 12
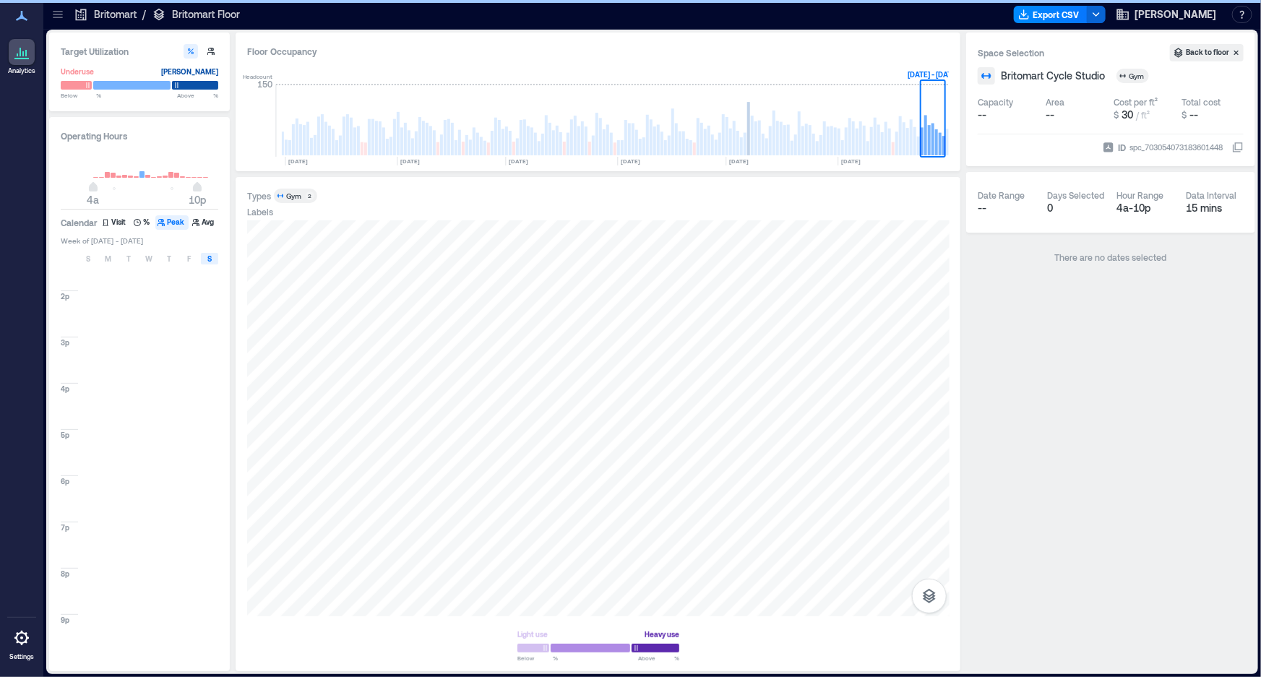
click at [203, 254] on div "S" at bounding box center [209, 259] width 17 height 12
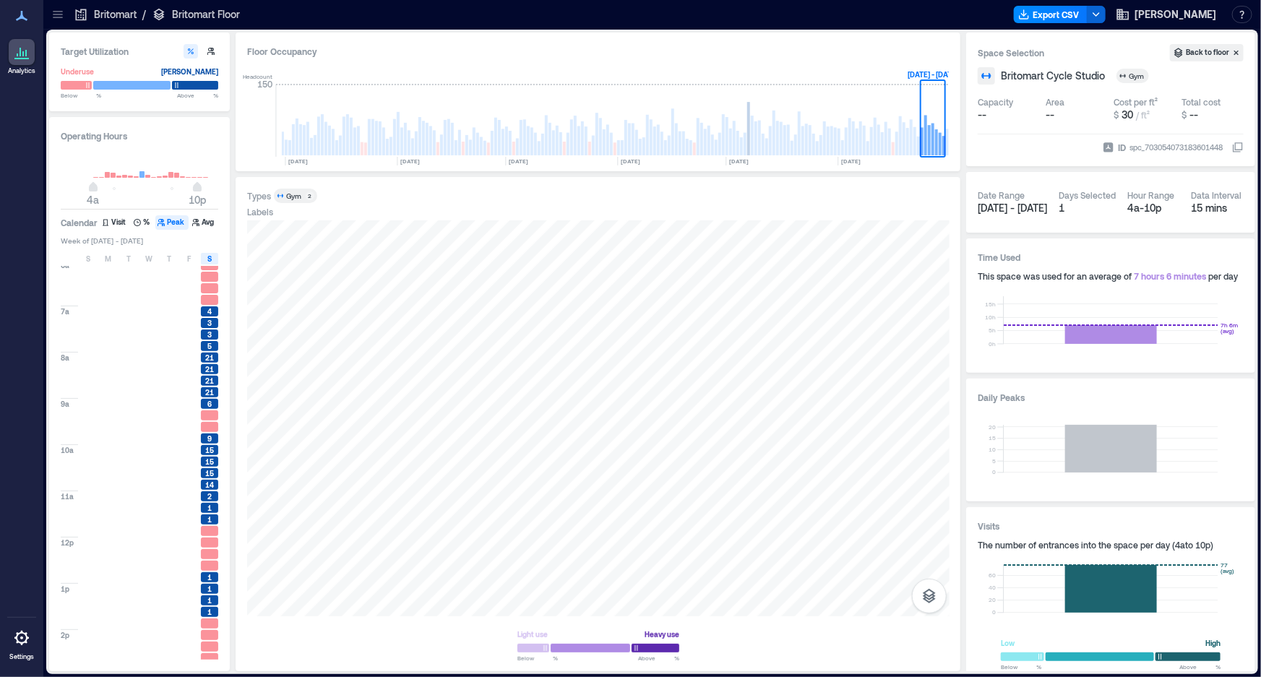
scroll to position [328, 0]
click at [208, 253] on span "S" at bounding box center [209, 259] width 4 height 12
